Goal: Information Seeking & Learning: Learn about a topic

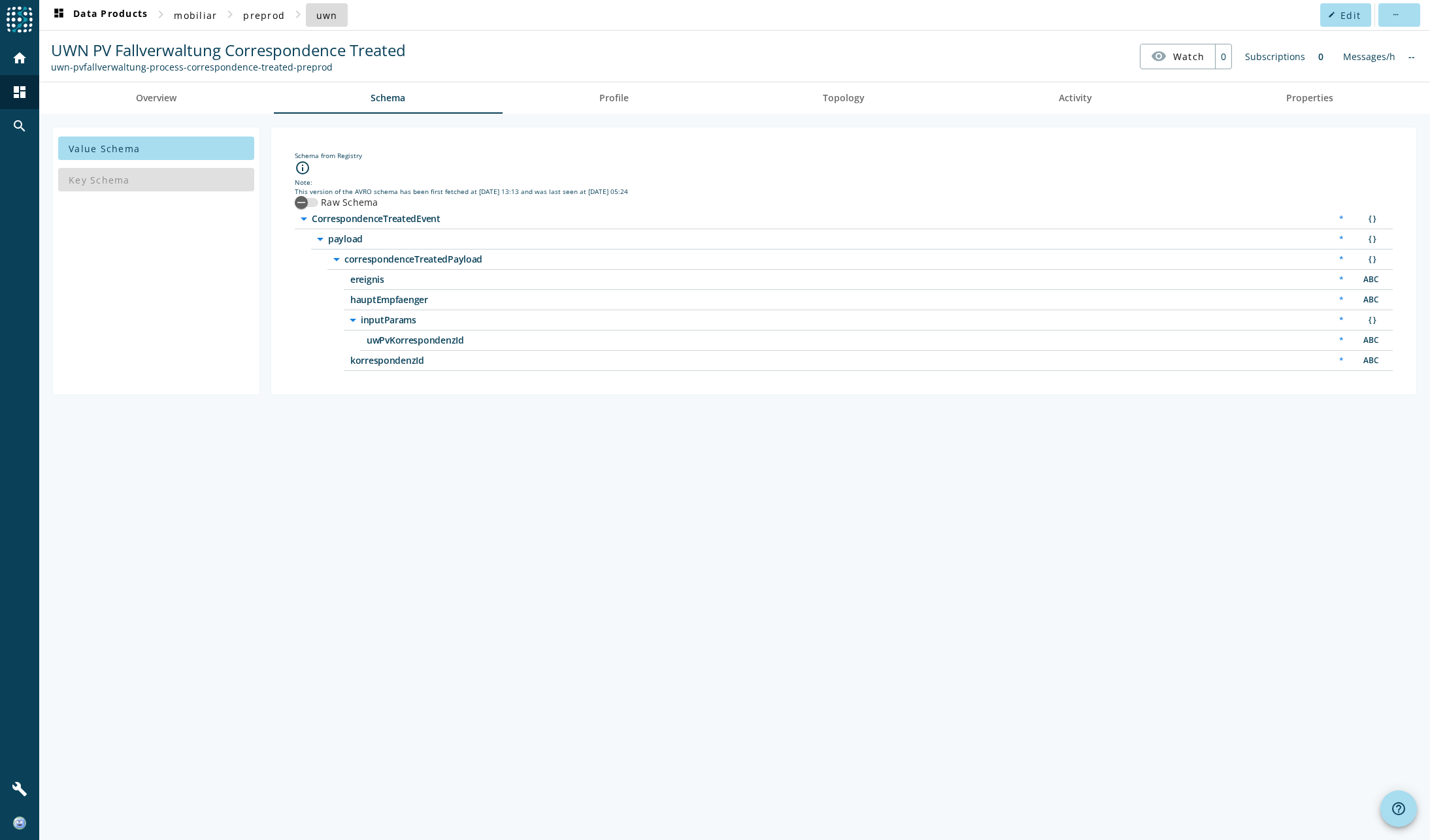
click at [320, 14] on span "uwn" at bounding box center [327, 15] width 21 height 12
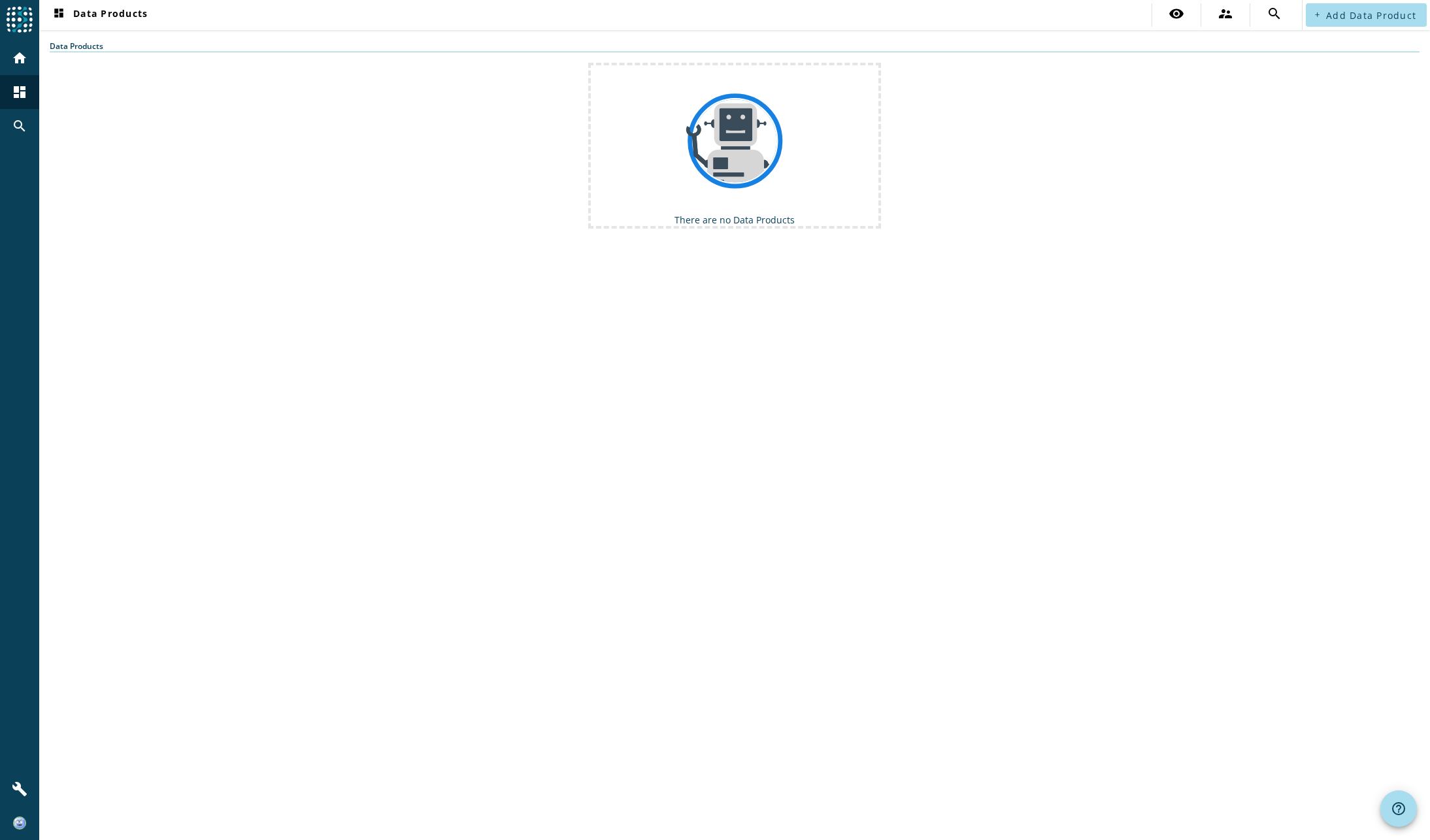
click at [1172, 204] on div "There are no Data Products" at bounding box center [734, 146] width 1370 height 166
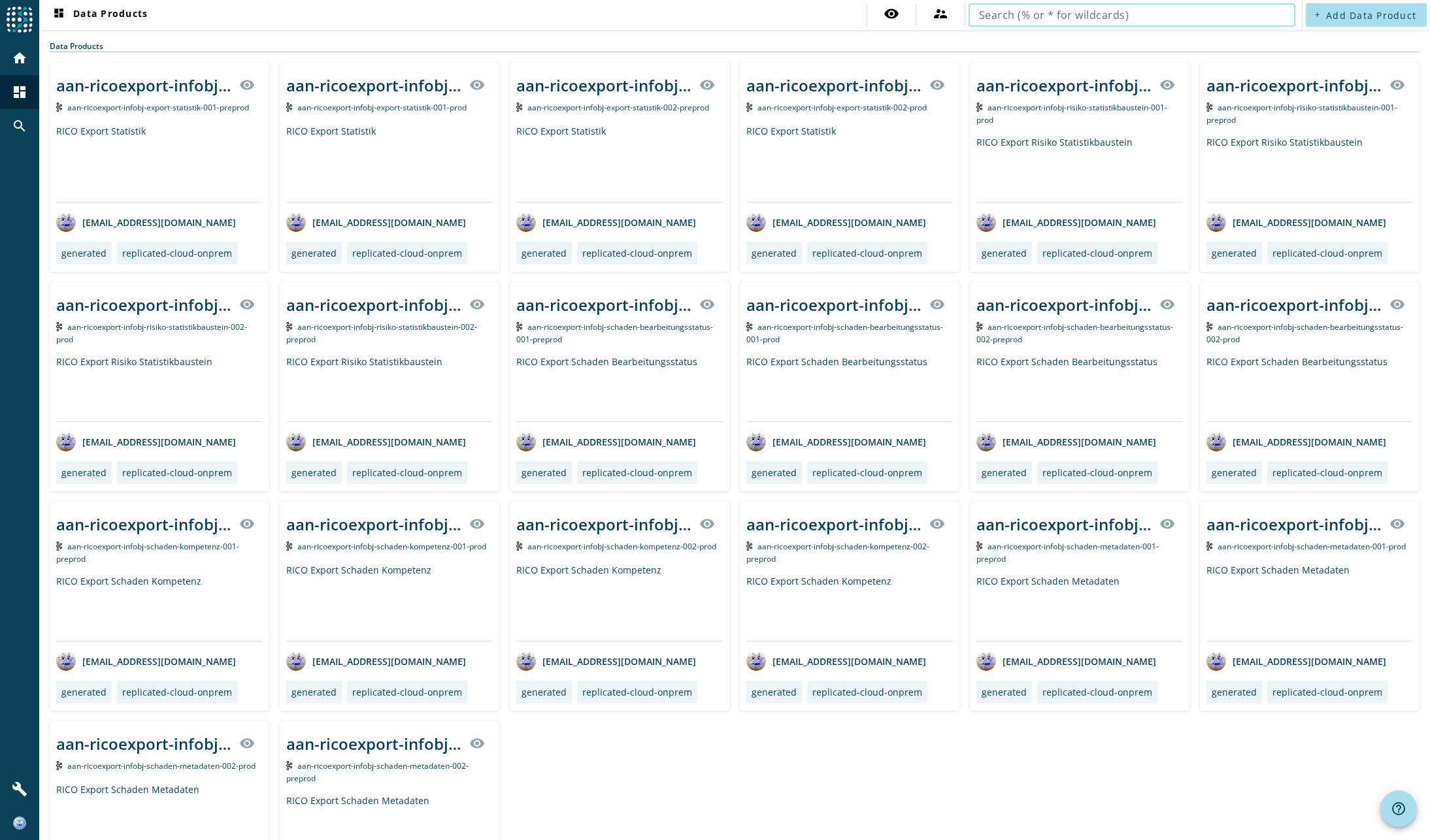
click at [1085, 11] on input "text" at bounding box center [1132, 14] width 306 height 16
click at [1044, 19] on input "text" at bounding box center [1132, 14] width 306 height 16
click at [1038, 12] on input "text" at bounding box center [1132, 14] width 306 height 16
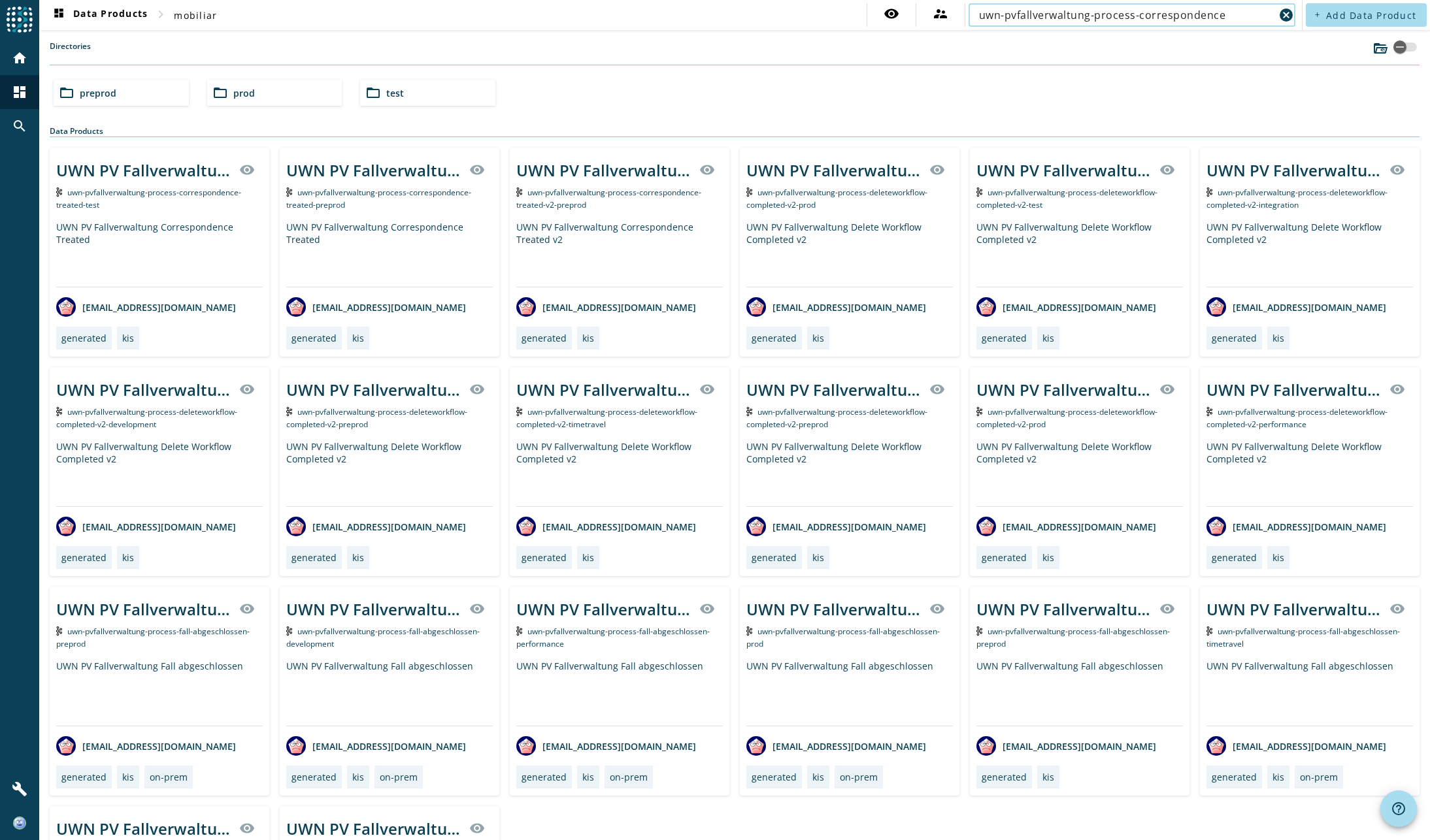
type input "uwn-pvfallverwaltung-process-correspondence"
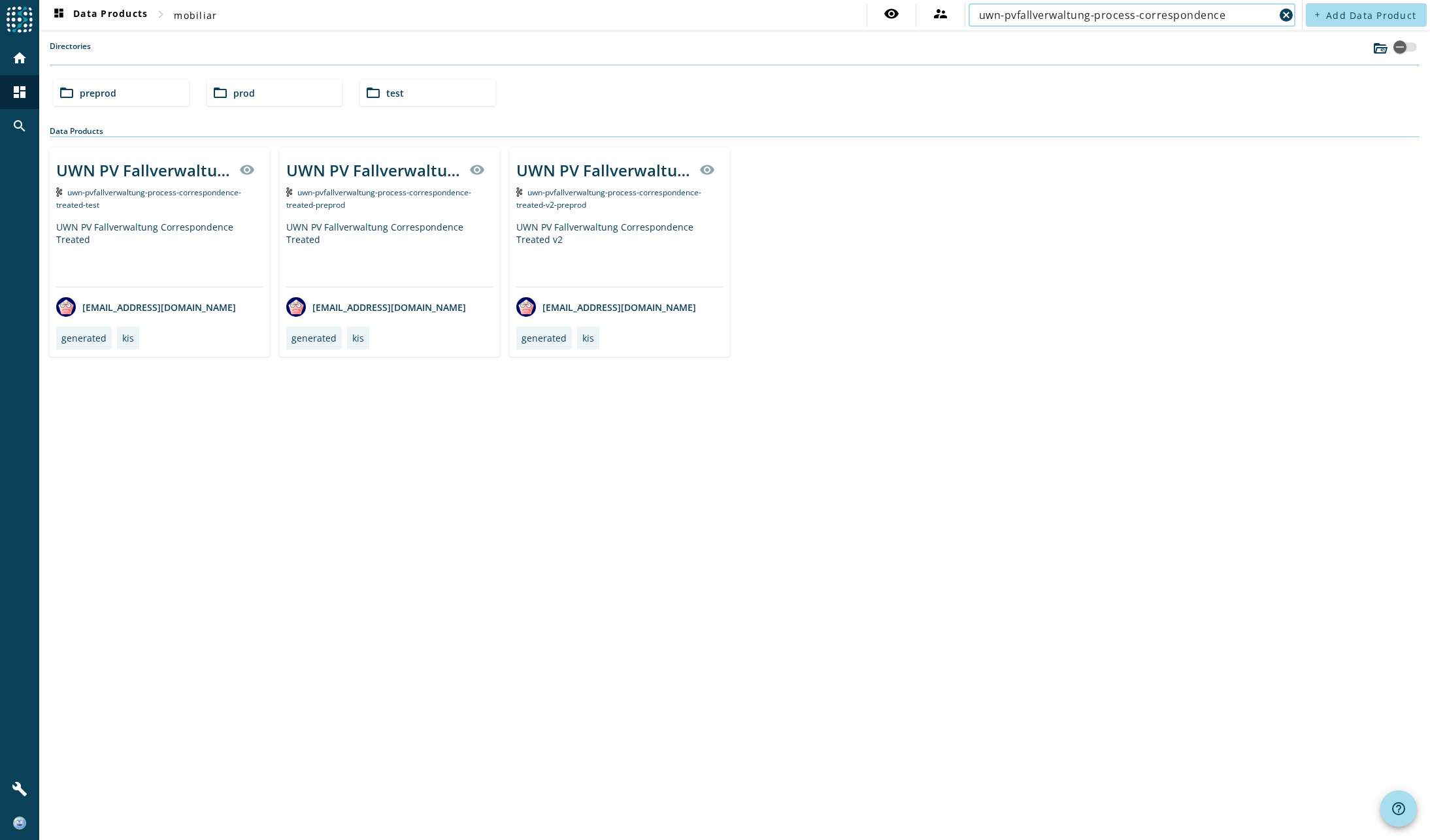
click at [778, 488] on div "dashboard Data Products chevron_right mobiliar visibility supervisor_account uw…" at bounding box center [735, 420] width 1390 height 840
click at [629, 226] on div "UWN PV Fallverwaltung Correspondence Treated v2" at bounding box center [620, 254] width 207 height 66
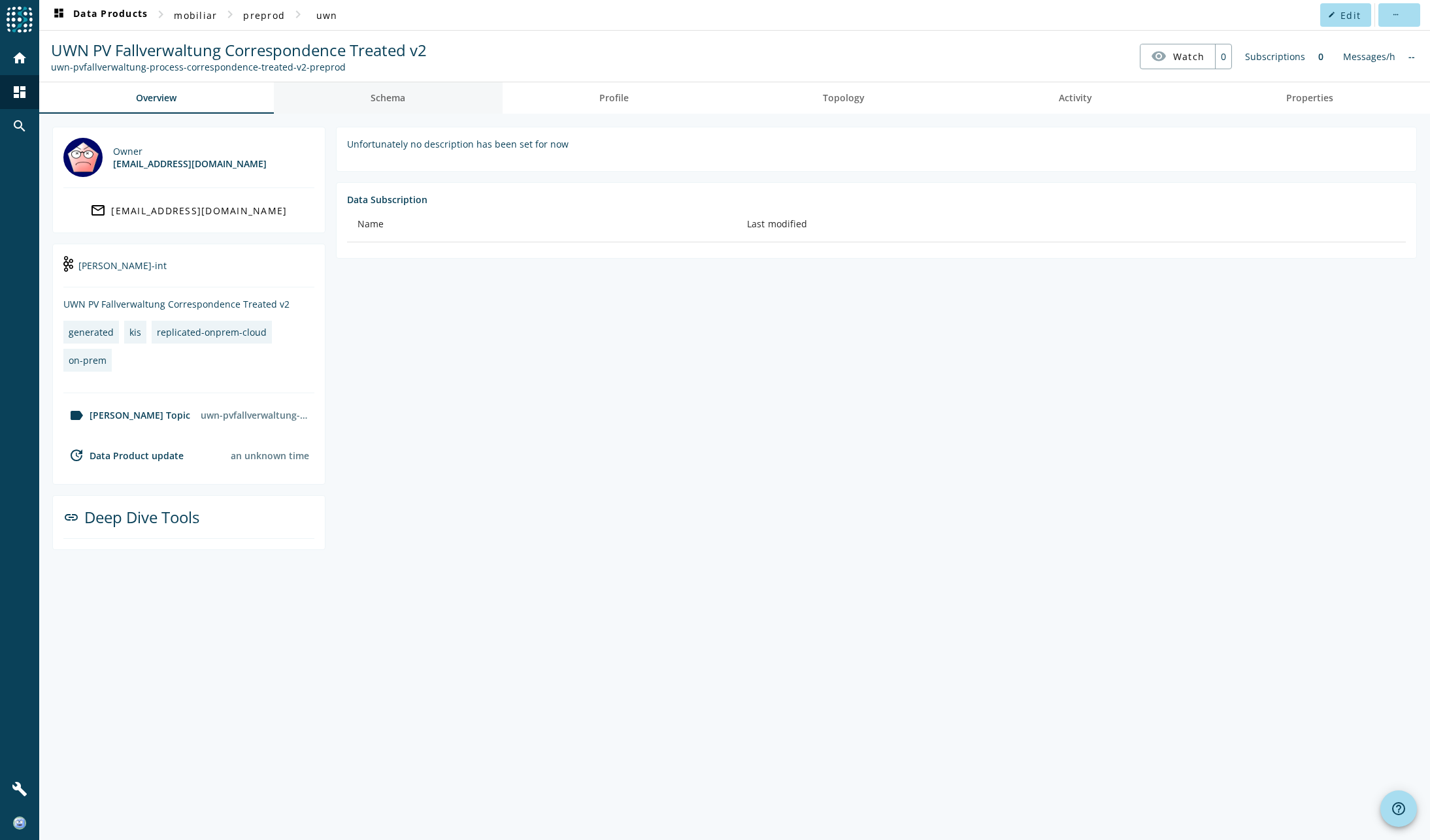
click at [391, 100] on span "Schema" at bounding box center [388, 98] width 35 height 9
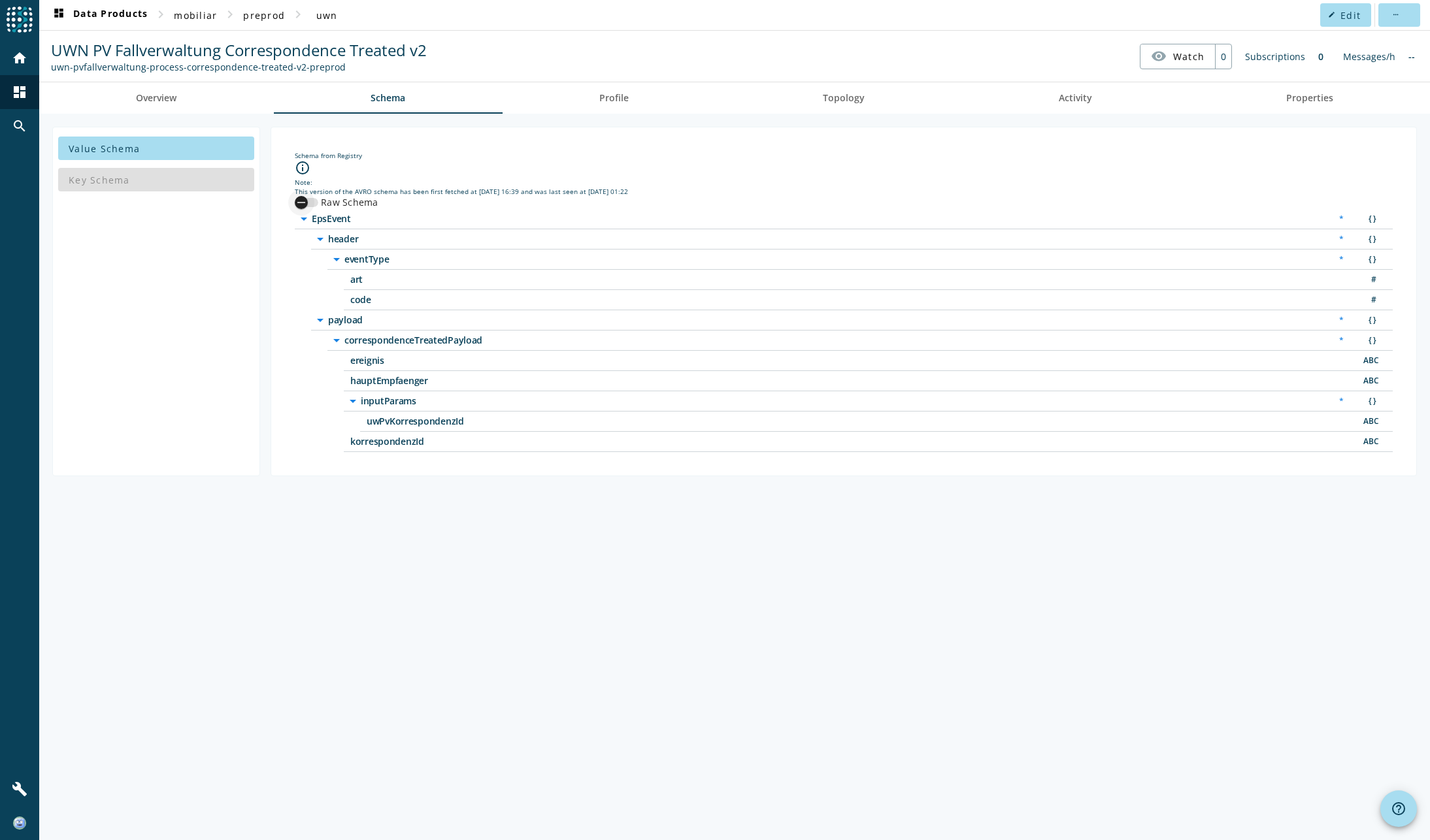
click at [301, 203] on icon "button" at bounding box center [301, 203] width 8 height 2
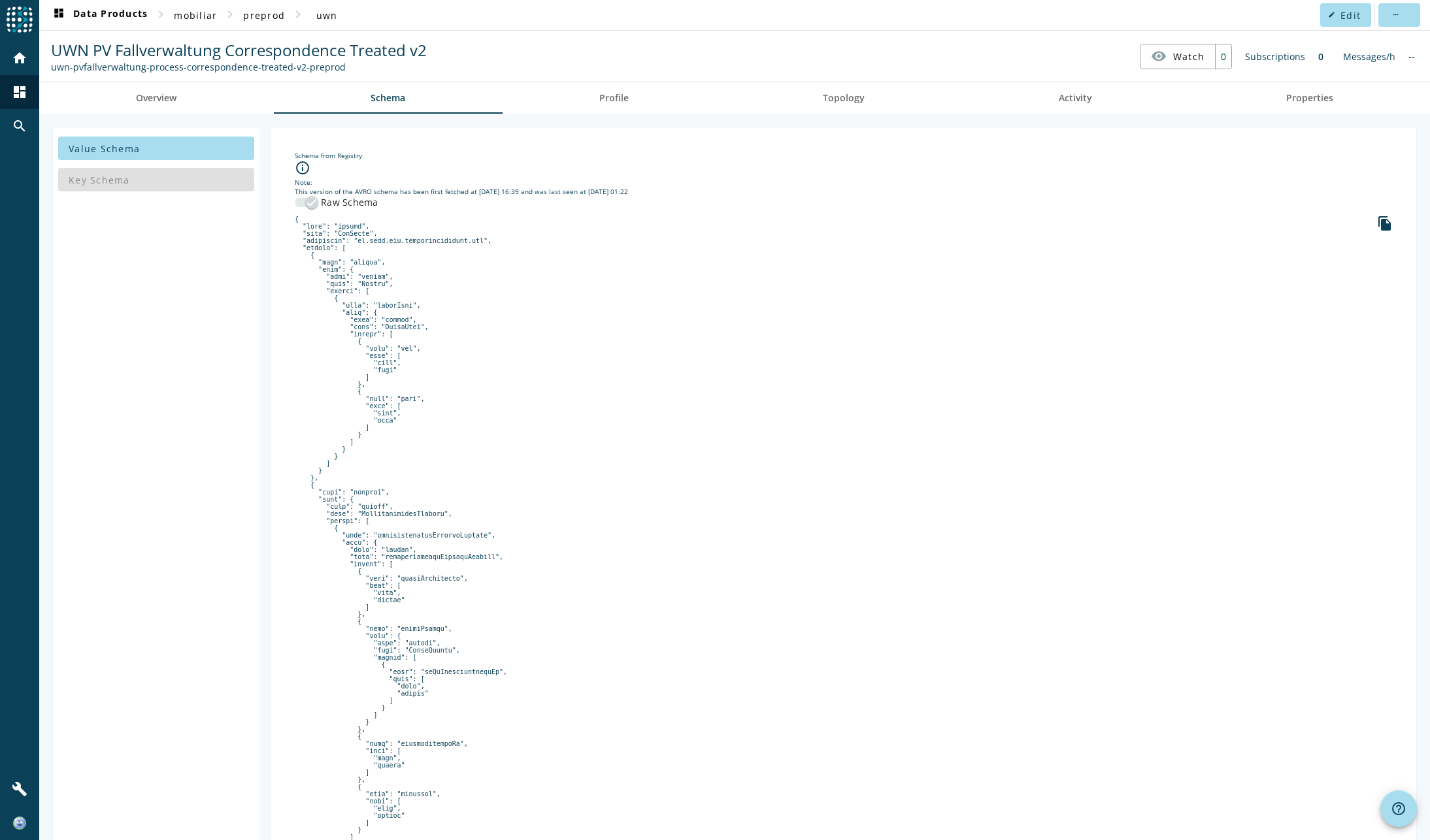
drag, startPoint x: 52, startPoint y: 67, endPoint x: 348, endPoint y: 67, distance: 296.0
click at [348, 67] on div "uwn-pvfallverwaltung-process-correspondence-treated-v2-preprod" at bounding box center [239, 67] width 376 height 12
click at [294, 69] on div "uwn-pvfallverwaltung-process-correspondence-treated-v2-preprod" at bounding box center [239, 67] width 376 height 12
drag, startPoint x: 294, startPoint y: 69, endPoint x: 465, endPoint y: 69, distance: 171.0
click at [465, 69] on nav "UWN PV Fallverwaltung Correspondence Treated v2 uwn-pvfallverwaltung-process-co…" at bounding box center [734, 55] width 1381 height 40
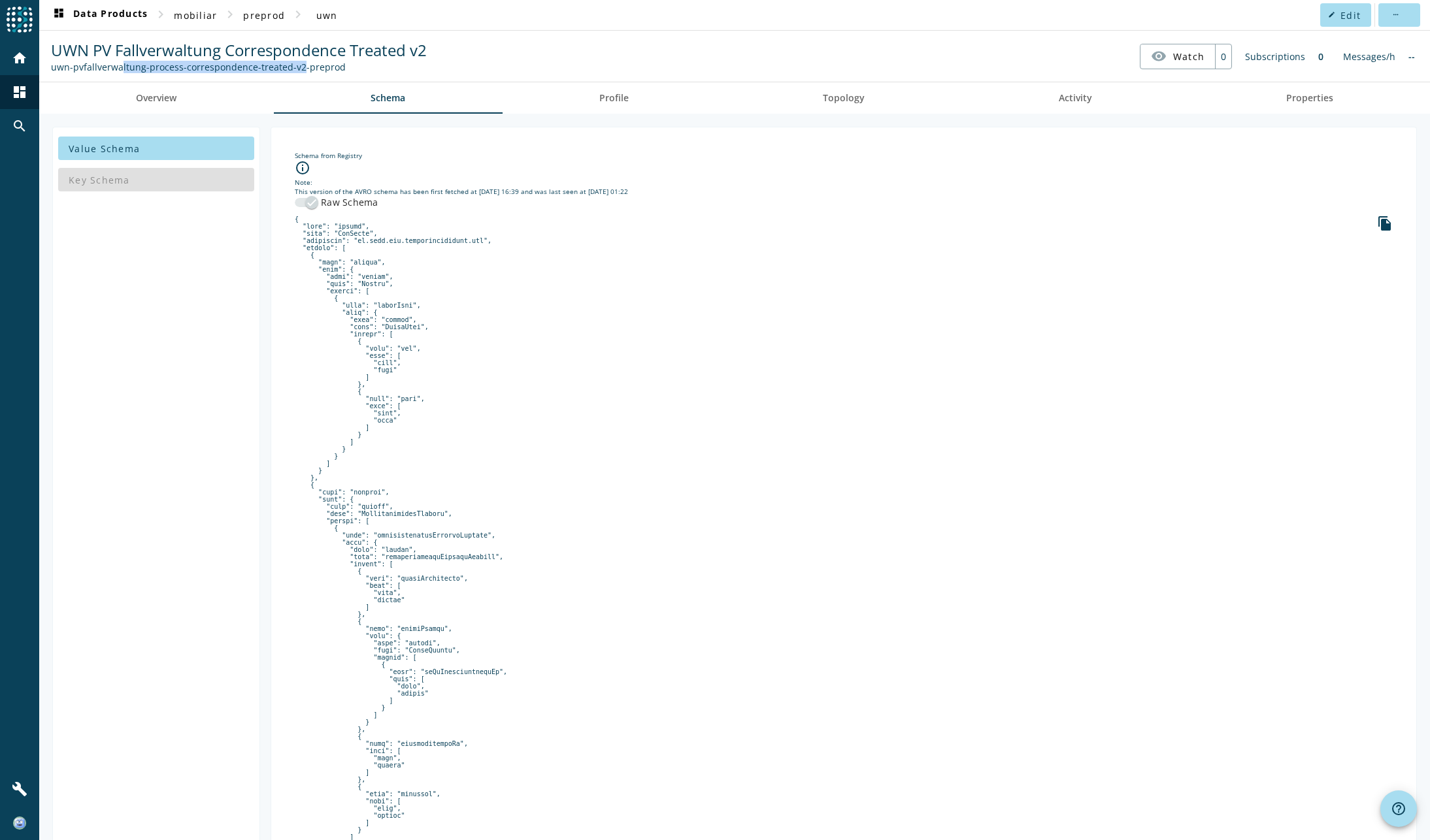
drag, startPoint x: 295, startPoint y: 68, endPoint x: 112, endPoint y: 65, distance: 183.0
click at [112, 65] on div "uwn-pvfallverwaltung-process-correspondence-treated-v2-preprod" at bounding box center [239, 67] width 376 height 12
drag, startPoint x: 112, startPoint y: 65, endPoint x: 297, endPoint y: 68, distance: 185.0
click at [297, 68] on div "uwn-pvfallverwaltung-process-correspondence-treated-v2-preprod" at bounding box center [239, 67] width 376 height 12
copy div "uwn-pvfallverwaltung-process-correspondence-treated-v2"
